Goal: Task Accomplishment & Management: Manage account settings

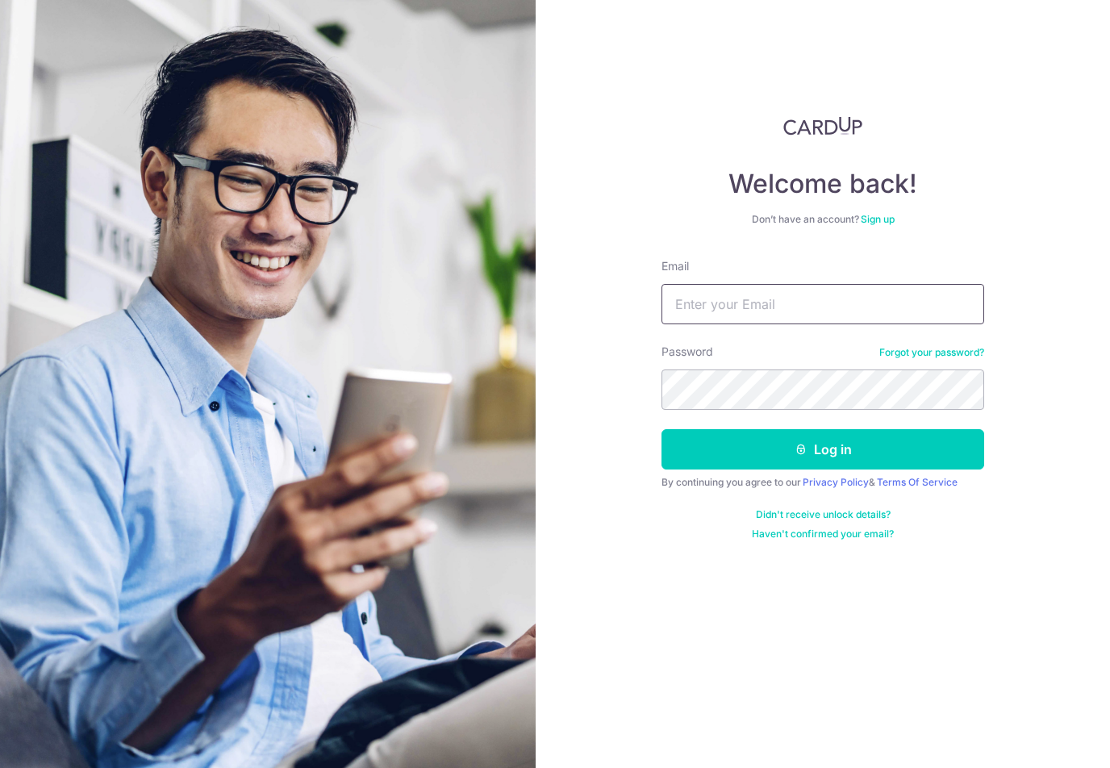
type input "Loutyt@gmail.com"
click at [822, 449] on button "Log in" at bounding box center [822, 449] width 323 height 40
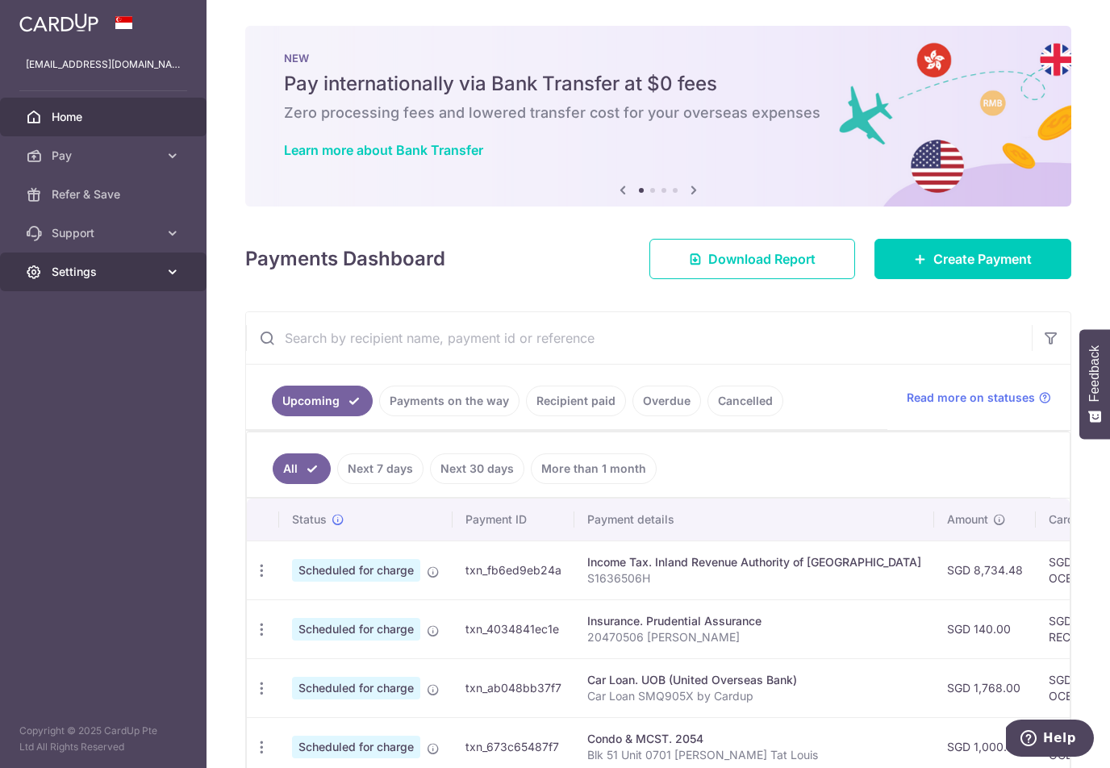
click at [117, 278] on span "Settings" at bounding box center [105, 272] width 106 height 16
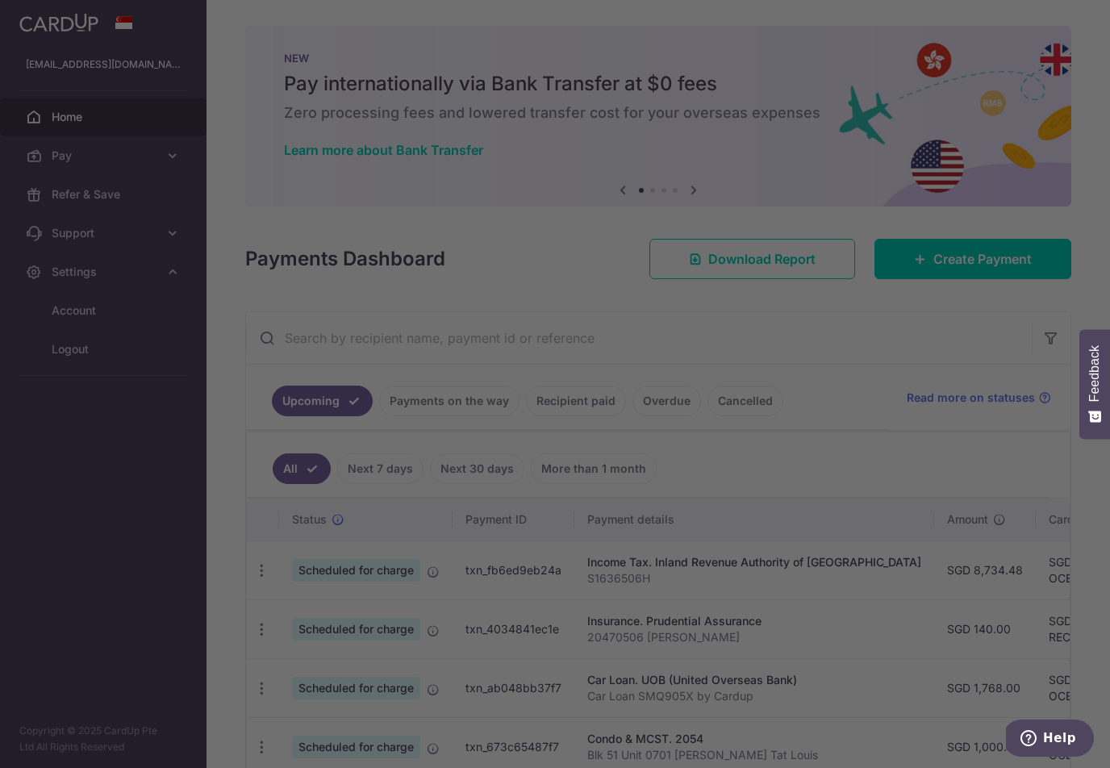
click at [107, 366] on div at bounding box center [560, 388] width 1121 height 776
click at [92, 366] on div at bounding box center [560, 388] width 1121 height 776
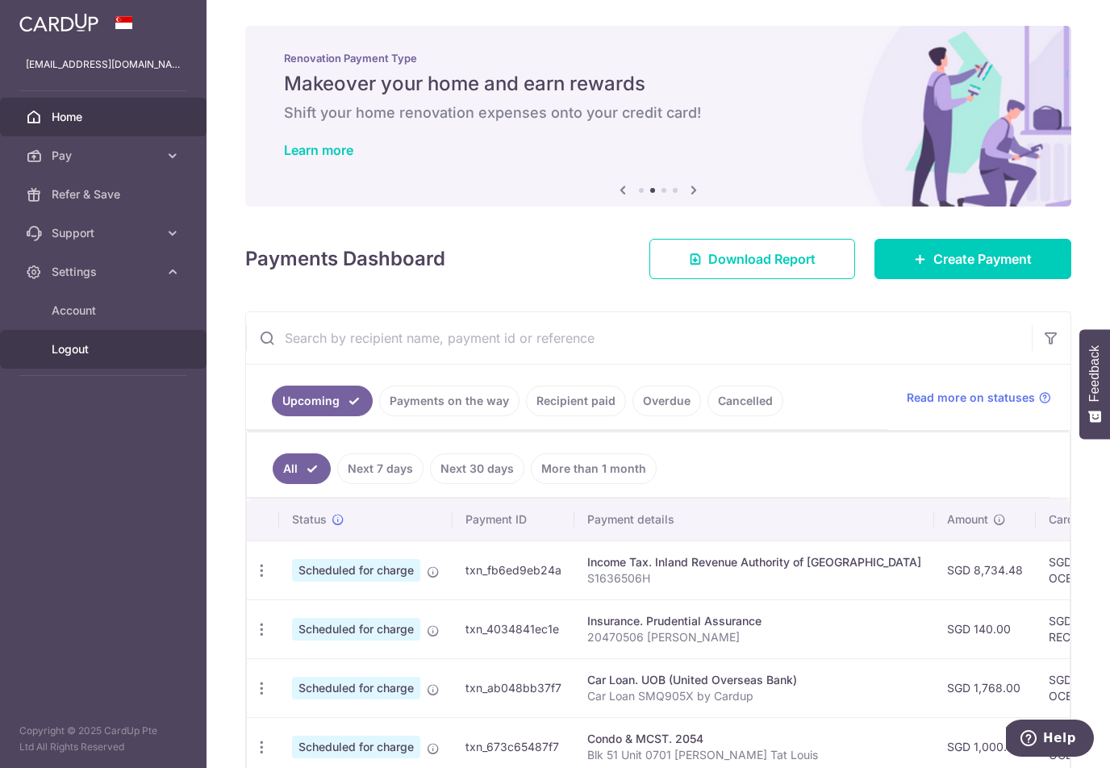
click at [109, 349] on span "Logout" at bounding box center [105, 349] width 106 height 16
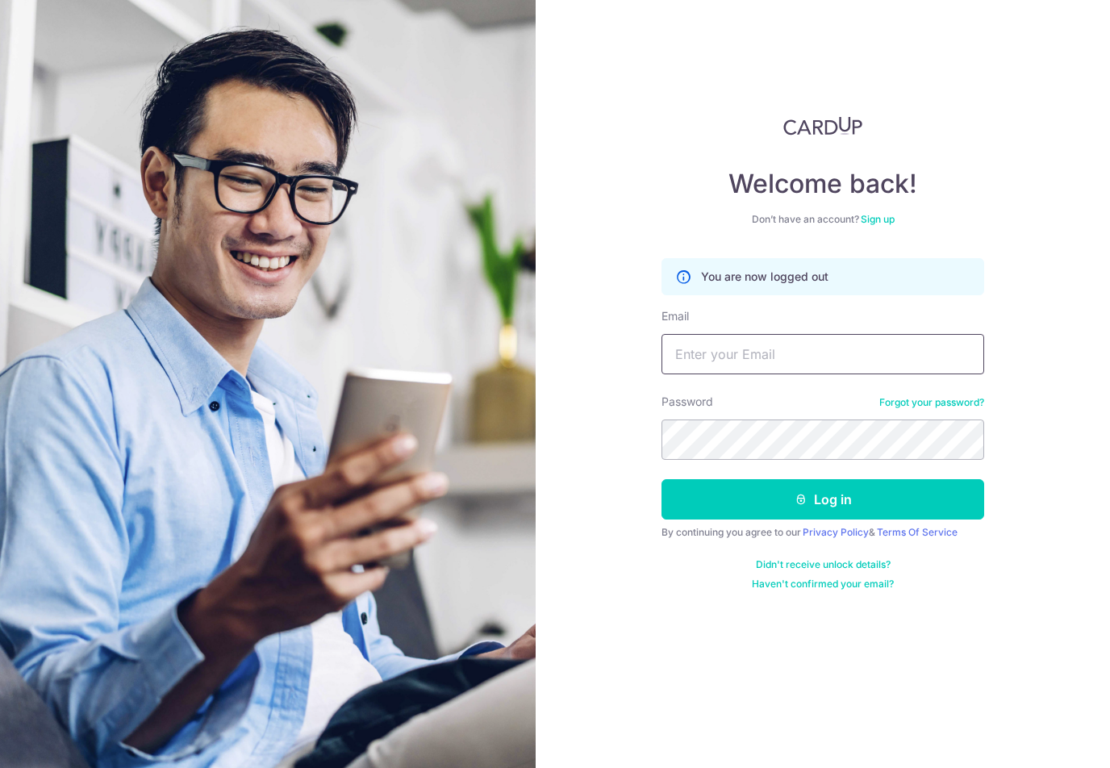
type input "Tanwaimeng88@gmail.com"
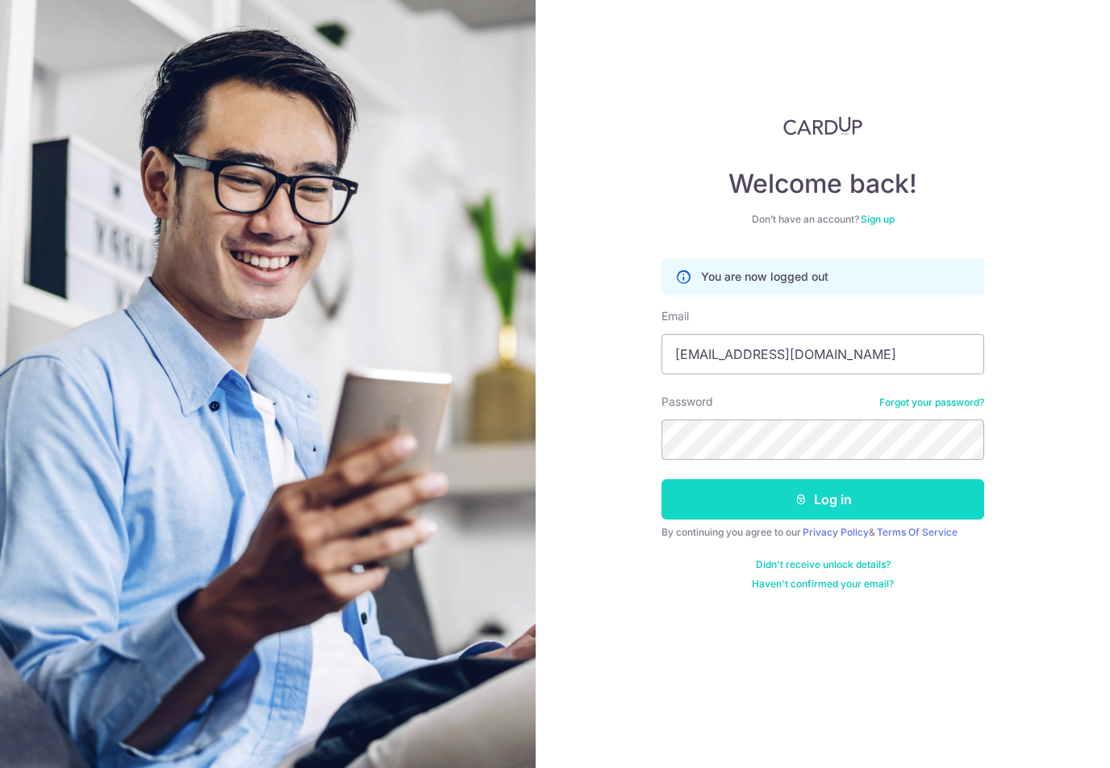
click at [868, 498] on button "Log in" at bounding box center [822, 499] width 323 height 40
